Goal: Transaction & Acquisition: Download file/media

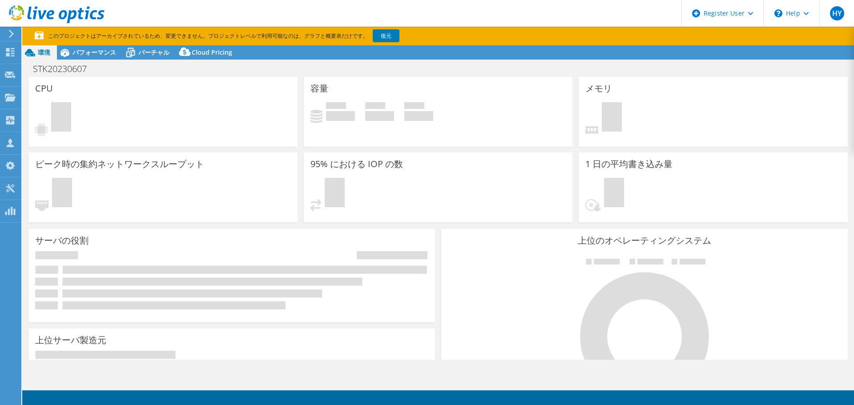
select select "Tokyo"
select select "USD"
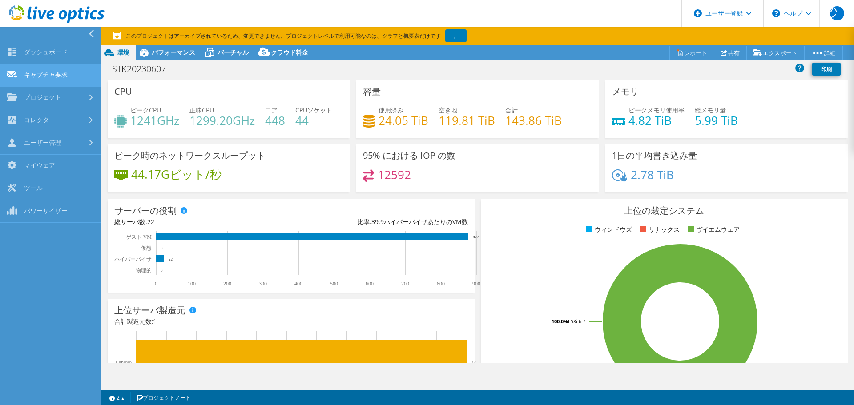
click at [75, 79] on link "キャプチャ要求" at bounding box center [50, 75] width 101 height 23
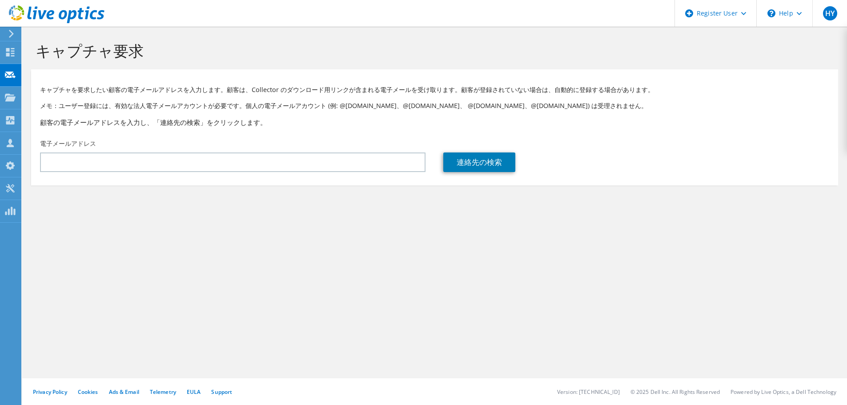
click at [12, 35] on use at bounding box center [11, 34] width 5 height 8
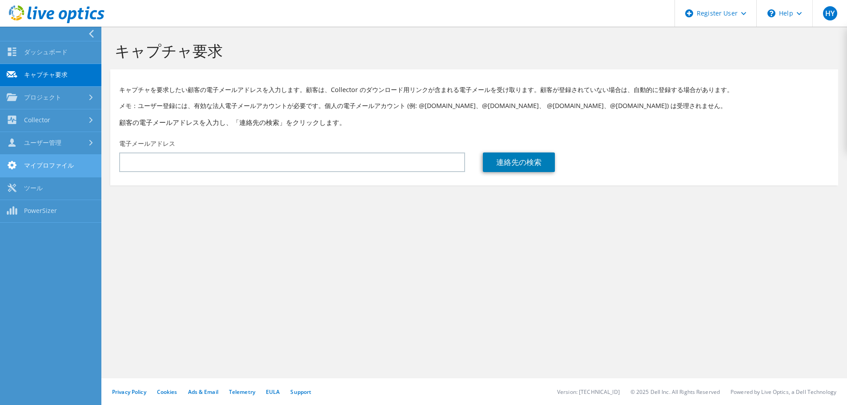
click at [68, 170] on link "マイプロファイル" at bounding box center [50, 166] width 101 height 23
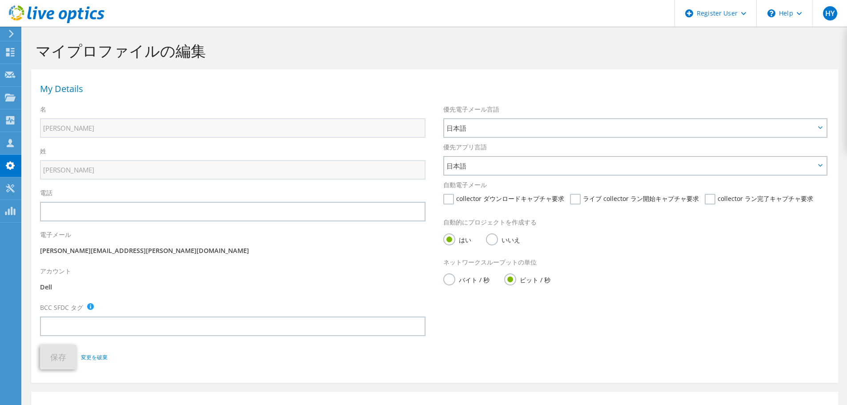
click at [12, 36] on use at bounding box center [11, 34] width 5 height 8
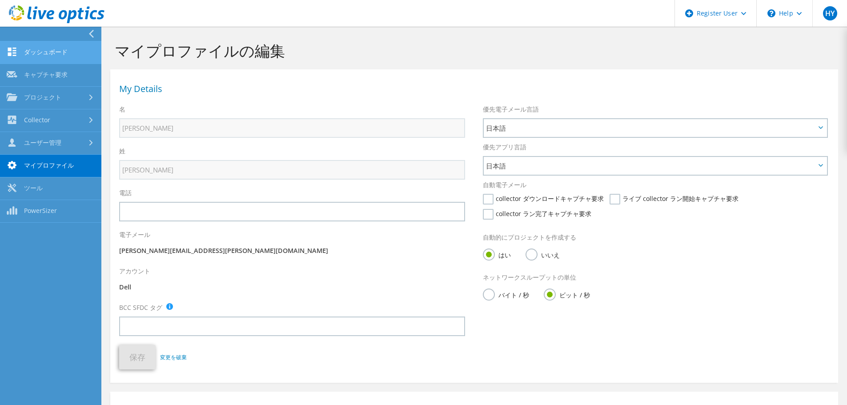
click at [57, 57] on link "ダッシュボード" at bounding box center [50, 52] width 101 height 23
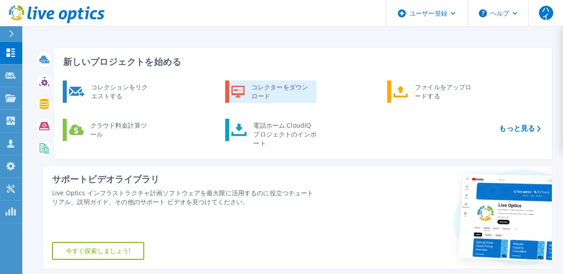
click at [250, 98] on div "コレクターをダウンロード" at bounding box center [280, 92] width 67 height 18
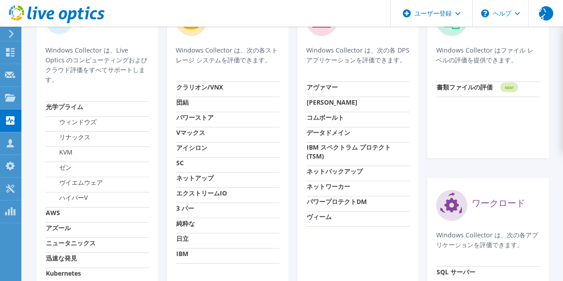
scroll to position [400, 0]
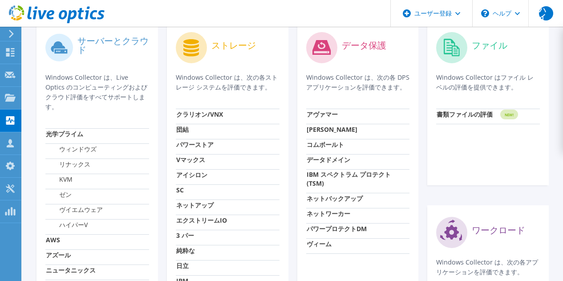
scroll to position [222, 0]
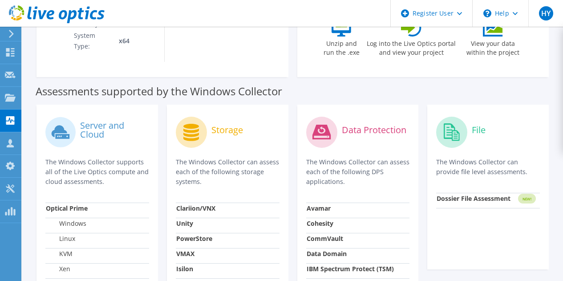
click at [300, 81] on div "Assessments supported by the Windows Collector" at bounding box center [293, 89] width 514 height 22
